Goal: Complete application form

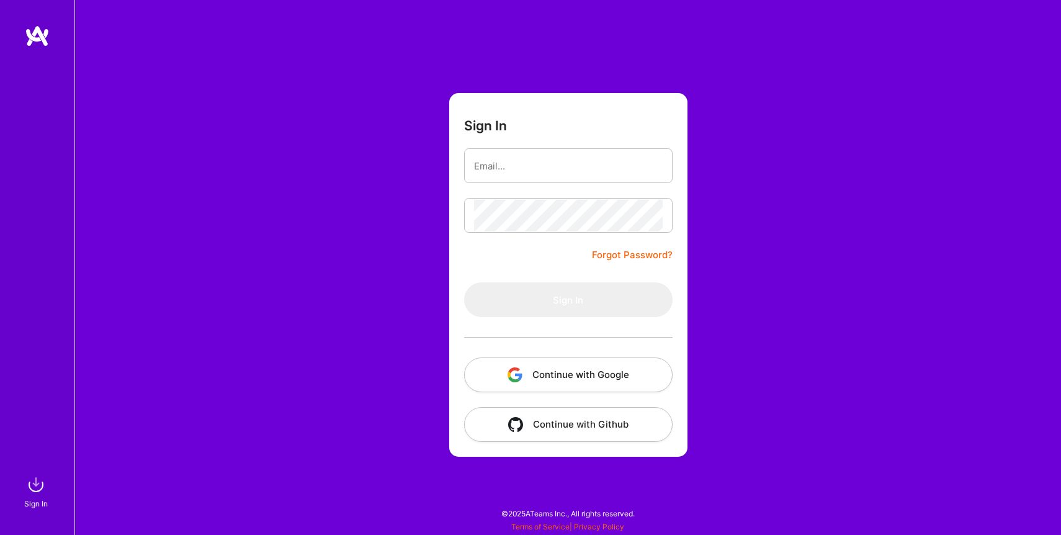
click at [569, 371] on button "Continue with Google" at bounding box center [568, 375] width 209 height 35
